Goal: Task Accomplishment & Management: Complete application form

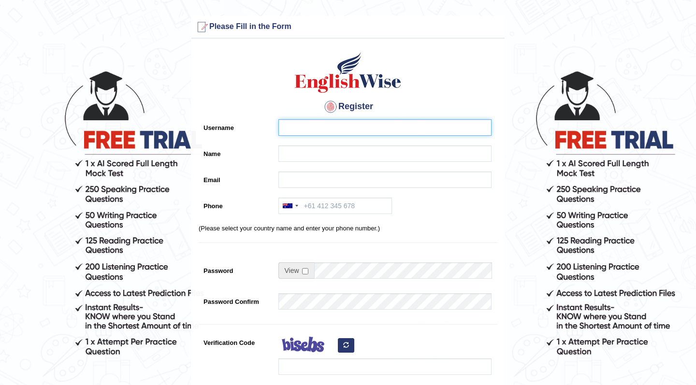
click at [320, 128] on input "Username" at bounding box center [384, 127] width 213 height 16
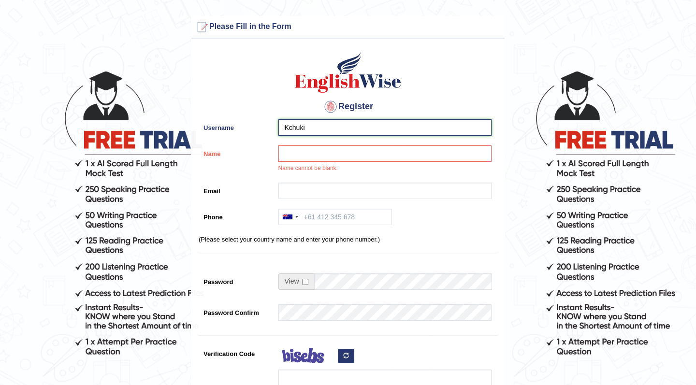
type input "Kchuki"
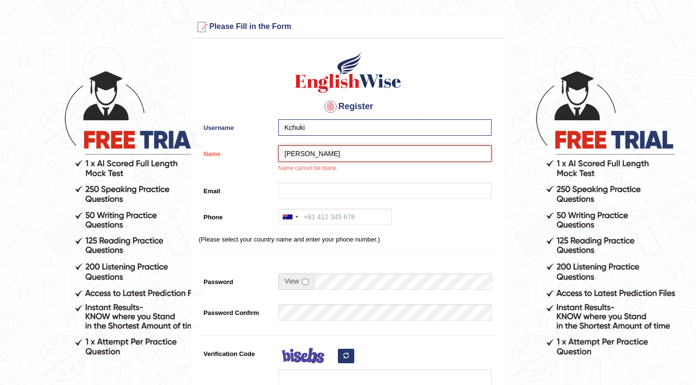
type input "[PERSON_NAME]"
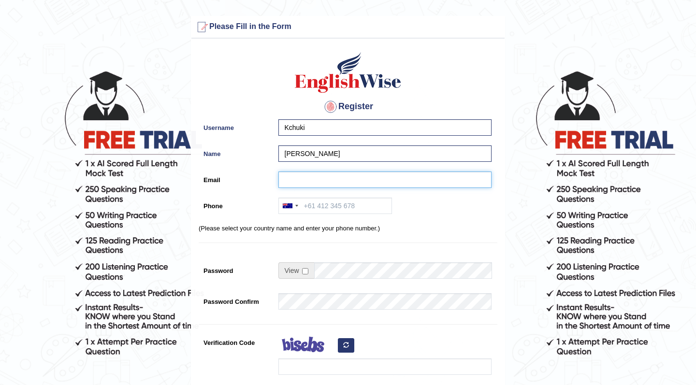
type input "[EMAIL_ADDRESS][DOMAIN_NAME]"
type input "0473635687"
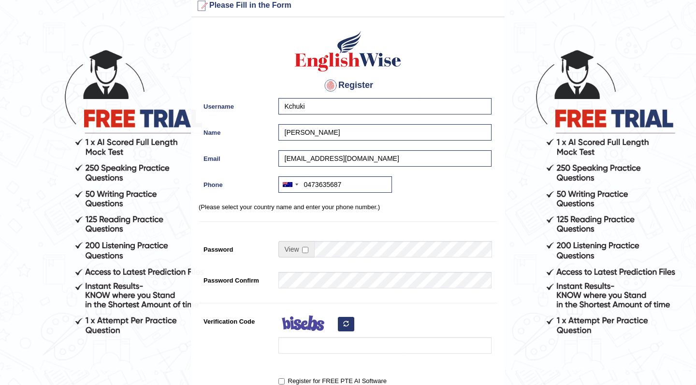
scroll to position [35, 0]
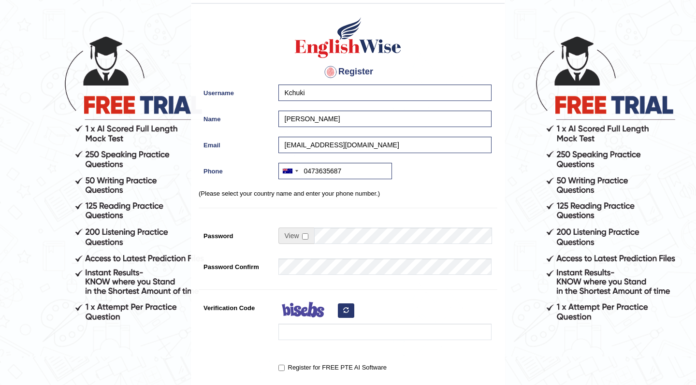
click at [321, 237] on div "Register Username Kchuki Name [PERSON_NAME] Email [EMAIL_ADDRESS][DOMAIN_NAME] …" at bounding box center [347, 210] width 313 height 403
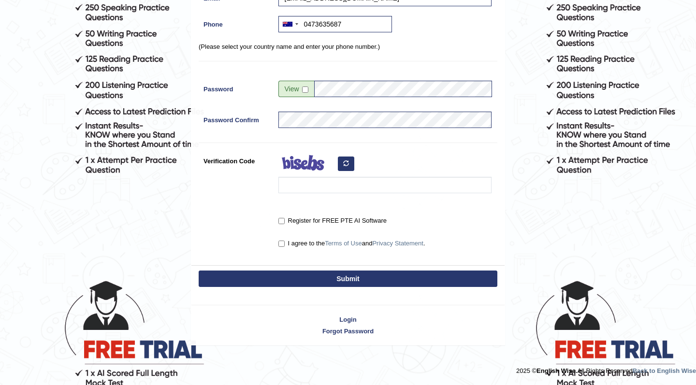
scroll to position [181, 0]
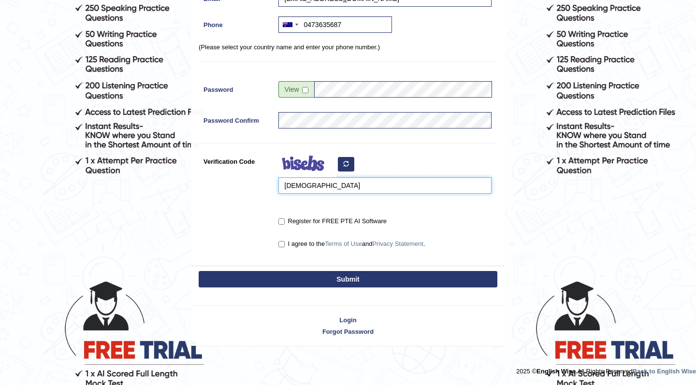
type input "[DEMOGRAPHIC_DATA]"
click at [282, 221] on input "Register for FREE PTE AI Software" at bounding box center [281, 221] width 6 height 6
checkbox input "true"
click at [282, 246] on input "I agree to the Terms of Use and Privacy Statement ." at bounding box center [281, 244] width 6 height 6
checkbox input "true"
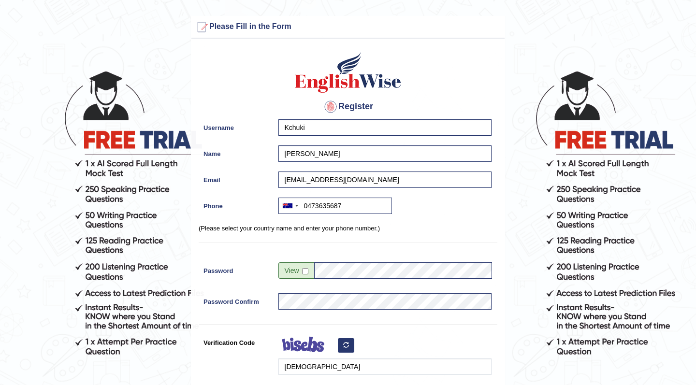
scroll to position [0, 0]
